Goal: Task Accomplishment & Management: Manage account settings

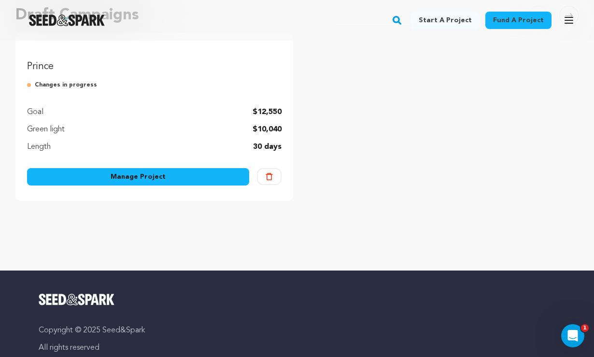
click at [163, 44] on img "Fund Prince" at bounding box center [154, 44] width 255 height 0
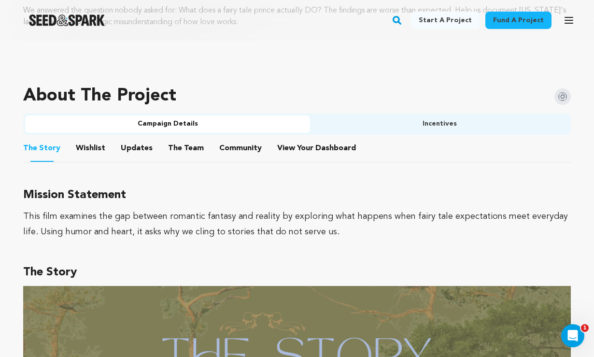
scroll to position [506, 0]
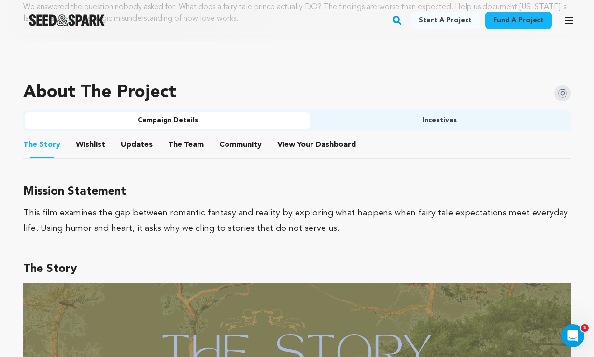
click at [285, 142] on button "View Your Dashboard" at bounding box center [288, 146] width 23 height 23
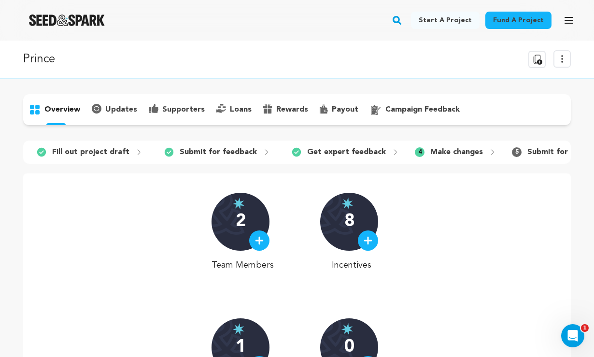
click at [405, 109] on p "campaign feedback" at bounding box center [423, 110] width 74 height 12
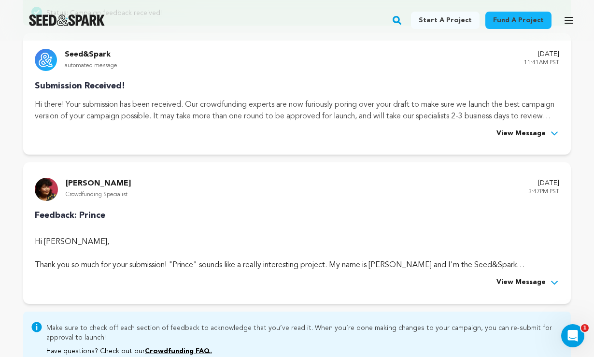
scroll to position [147, 0]
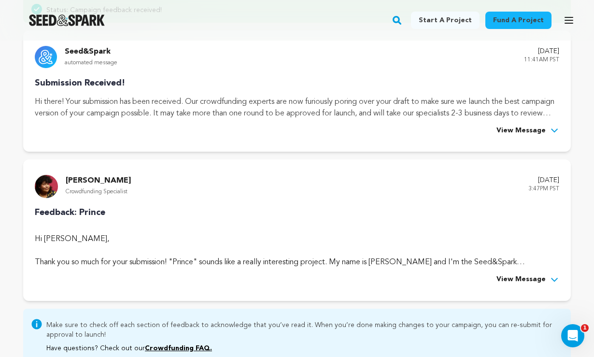
click at [532, 281] on span "View Message" at bounding box center [521, 280] width 49 height 12
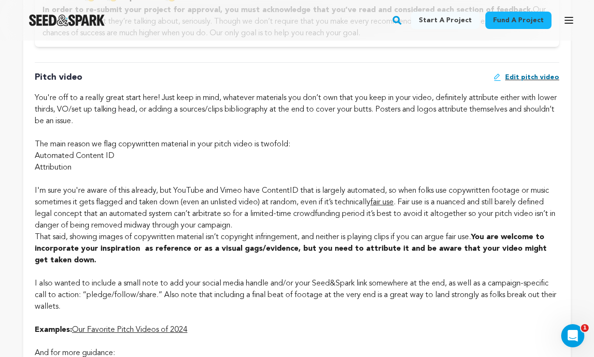
scroll to position [611, 0]
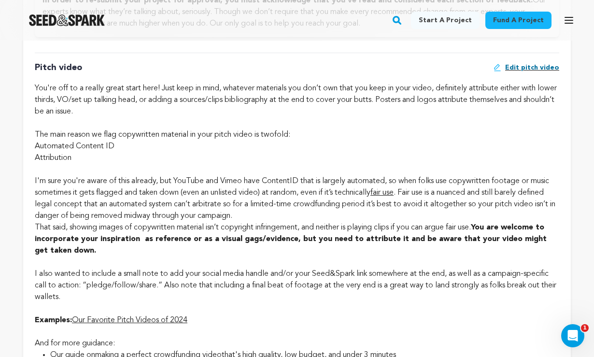
click at [537, 72] on span "Edit pitch video" at bounding box center [532, 68] width 54 height 10
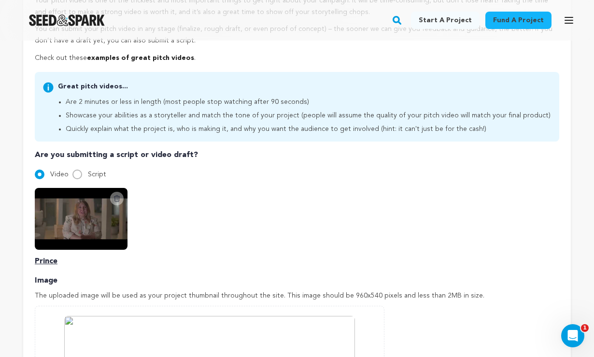
click at [118, 196] on icon at bounding box center [117, 198] width 5 height 6
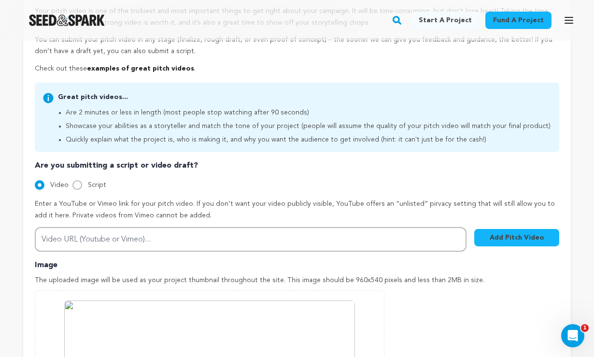
scroll to position [246, 0]
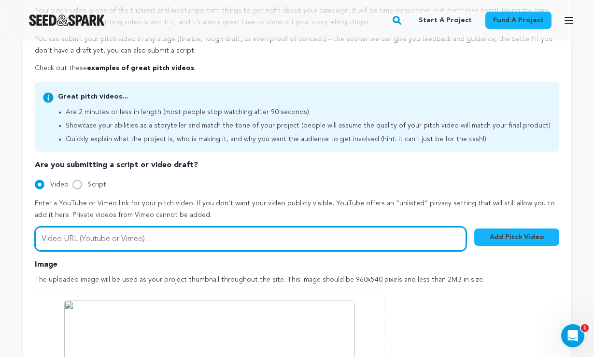
click at [85, 241] on input "Video URL (Youtube or Vimeo)..." at bounding box center [251, 239] width 432 height 25
paste input "[URL][DOMAIN_NAME]"
type input "[URL][DOMAIN_NAME]"
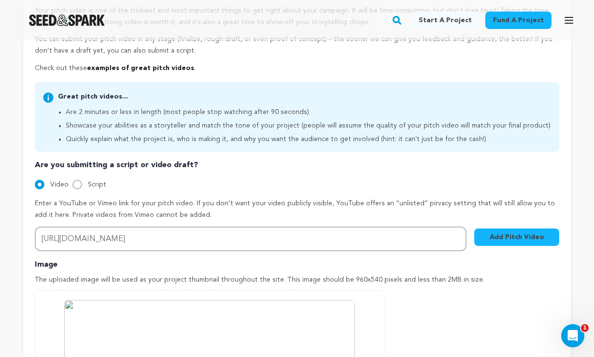
click at [509, 236] on button "Add Pitch Video" at bounding box center [516, 237] width 85 height 17
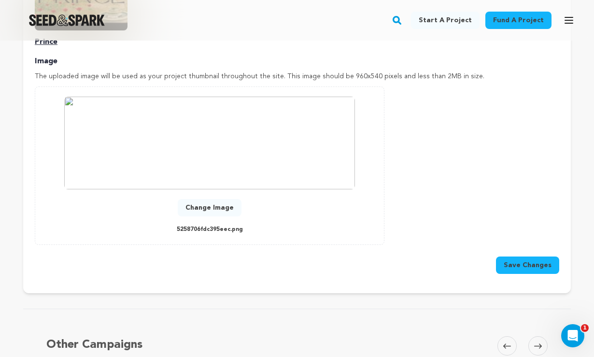
scroll to position [476, 0]
click at [528, 258] on button "Save Changes" at bounding box center [527, 264] width 63 height 17
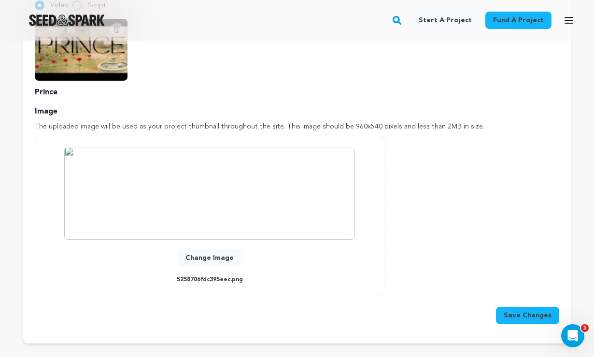
scroll to position [426, 0]
click at [216, 252] on button "Change Image" at bounding box center [210, 257] width 64 height 17
click at [214, 250] on button "Change Image" at bounding box center [210, 257] width 64 height 17
click at [522, 311] on button "Save Changes" at bounding box center [527, 314] width 63 height 17
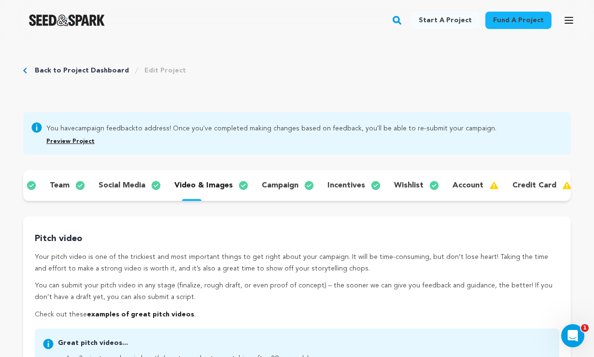
scroll to position [0, 86]
click at [73, 138] on div "Preview Project" at bounding box center [297, 140] width 502 height 14
click at [73, 141] on link "Preview Project" at bounding box center [70, 142] width 48 height 6
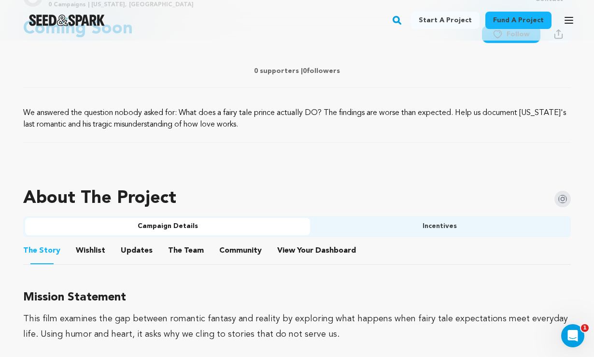
scroll to position [402, 0]
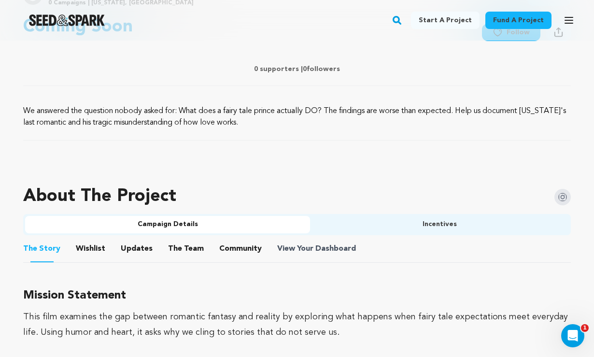
click at [299, 250] on span "View Your Dashboard" at bounding box center [317, 249] width 81 height 12
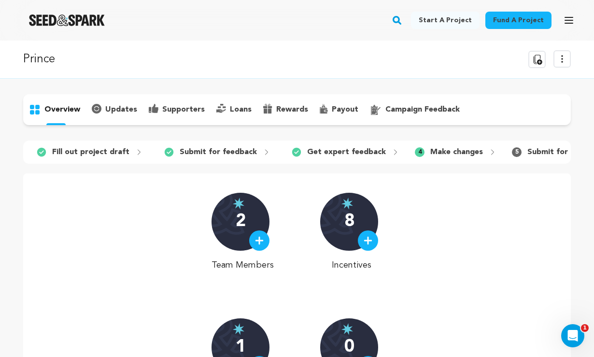
click at [404, 106] on p "campaign feedback" at bounding box center [423, 110] width 74 height 12
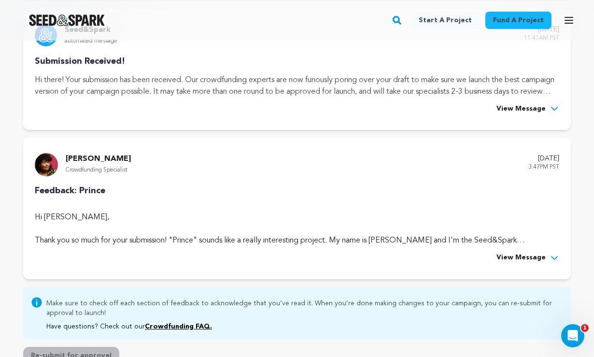
scroll to position [179, 0]
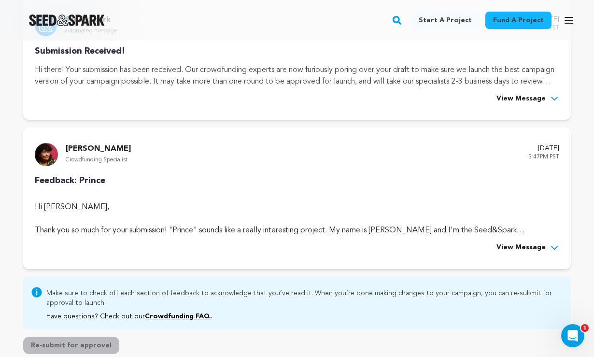
click at [534, 244] on span "View Message" at bounding box center [521, 248] width 49 height 12
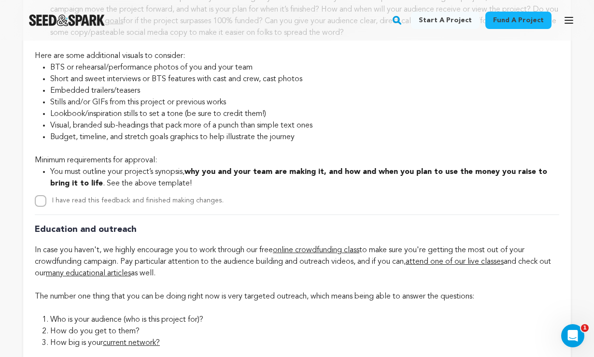
scroll to position [2052, 0]
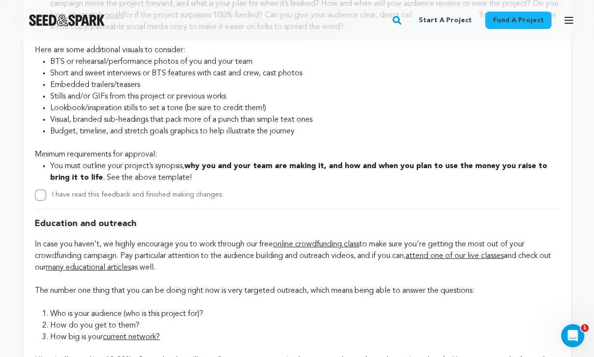
click at [39, 199] on input "I have read this feedback and finished making changes." at bounding box center [41, 195] width 12 height 12
checkbox input "true"
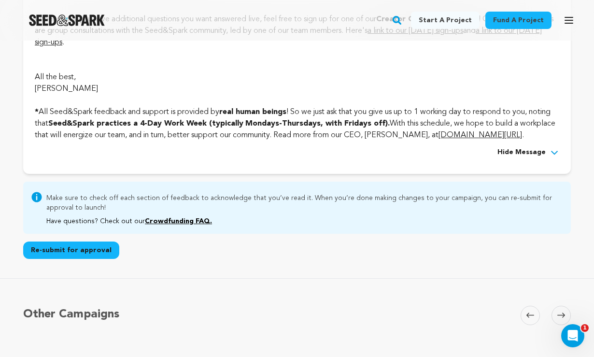
scroll to position [2729, 0]
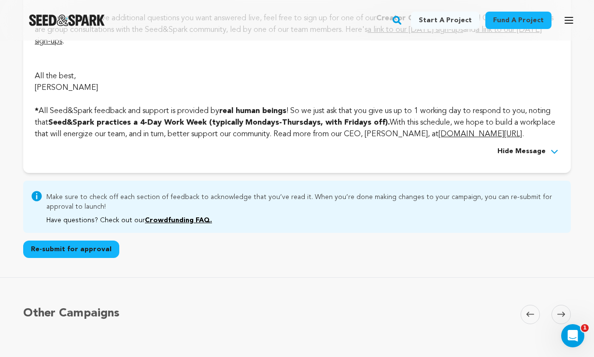
click at [92, 258] on button "Re-submit for approval" at bounding box center [71, 249] width 96 height 17
